Goal: Ask a question

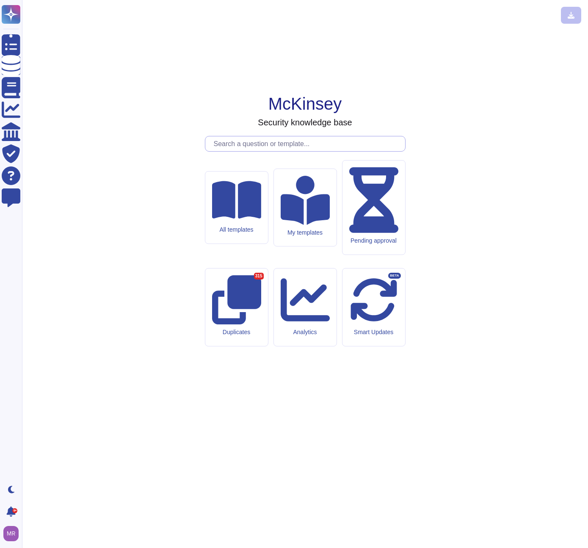
click at [236, 151] on input "text" at bounding box center [308, 143] width 196 height 15
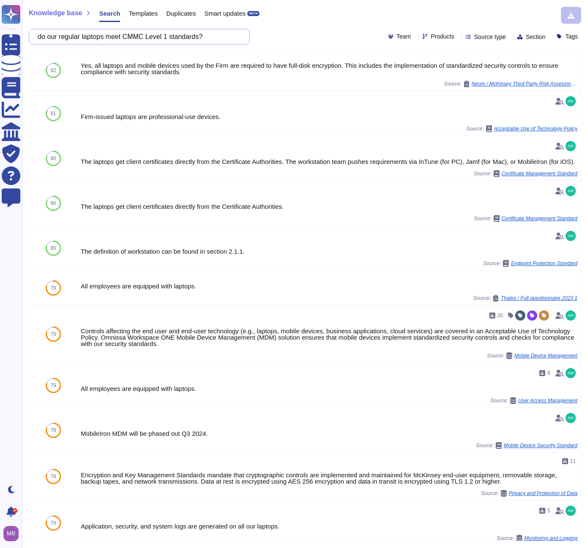
click at [76, 39] on input "do our regular laptops meet CMMC Level 1 standards?" at bounding box center [137, 36] width 208 height 15
type input "do our laptops meet CMMC Level 1 standards?"
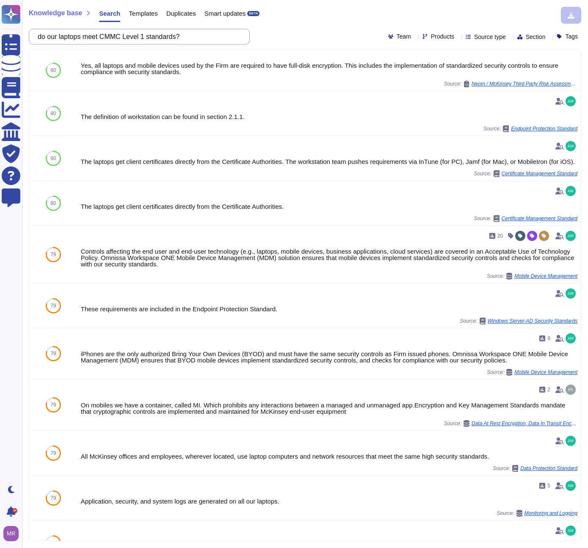
drag, startPoint x: 111, startPoint y: 36, endPoint x: 185, endPoint y: 35, distance: 73.7
click at [185, 35] on input "do our laptops meet CMMC Level 1 standards?" at bounding box center [137, 36] width 208 height 15
